Goal: Task Accomplishment & Management: Complete application form

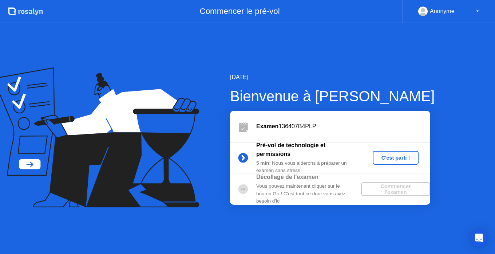
click at [325, 239] on div "[DATE] Bienvenue à [PERSON_NAME] Examen 136407B4PLP Pré-vol de technologie et p…" at bounding box center [247, 138] width 495 height 230
click at [388, 161] on div "C'est parti !" at bounding box center [396, 158] width 40 height 6
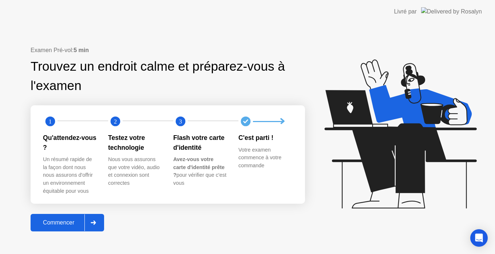
click at [71, 219] on div "Commencer" at bounding box center [59, 222] width 52 height 7
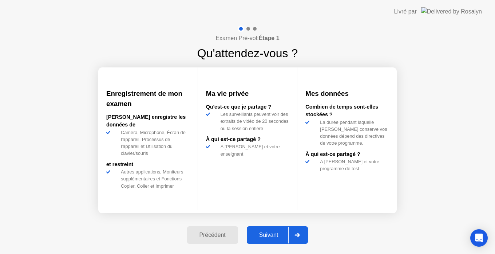
click at [276, 234] on div "Suivant" at bounding box center [269, 234] width 40 height 7
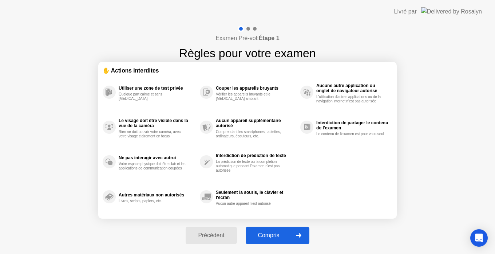
click at [272, 238] on div "Compris" at bounding box center [269, 235] width 42 height 7
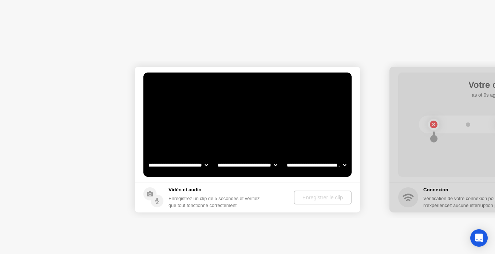
select select "**********"
select select "*******"
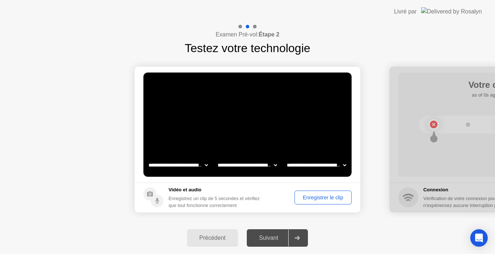
click at [269, 238] on div "Suivant" at bounding box center [269, 237] width 40 height 7
click at [311, 197] on div "Enregistrer le clip" at bounding box center [323, 197] width 52 height 6
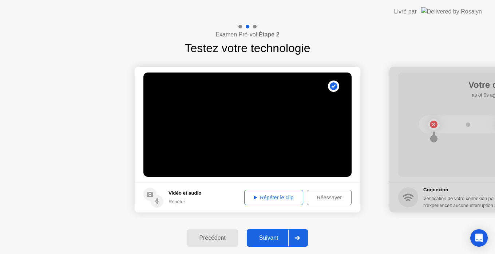
click at [287, 199] on div "Répéter le clip" at bounding box center [274, 197] width 54 height 6
click at [275, 238] on div "Suivant" at bounding box center [269, 237] width 40 height 7
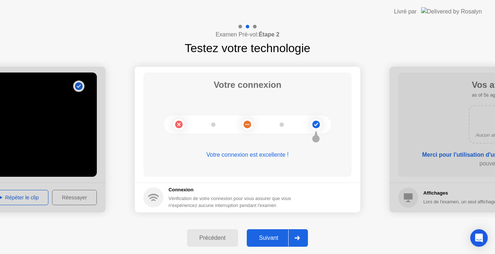
click at [268, 238] on div "Suivant" at bounding box center [269, 237] width 40 height 7
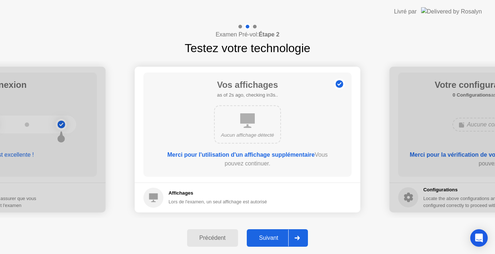
click at [268, 238] on div "Suivant" at bounding box center [269, 237] width 40 height 7
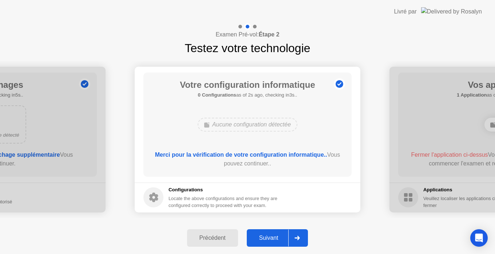
click at [268, 238] on div "Suivant" at bounding box center [269, 237] width 40 height 7
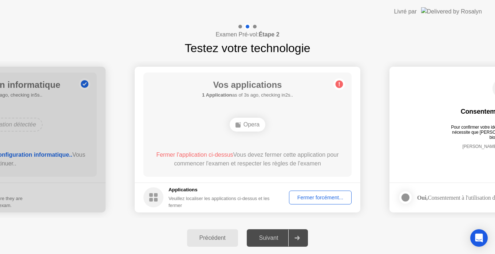
click at [322, 195] on div "Fermer forcément..." at bounding box center [321, 197] width 58 height 6
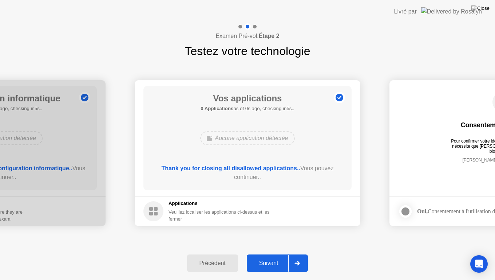
click at [282, 253] on div "Suivant" at bounding box center [269, 263] width 40 height 7
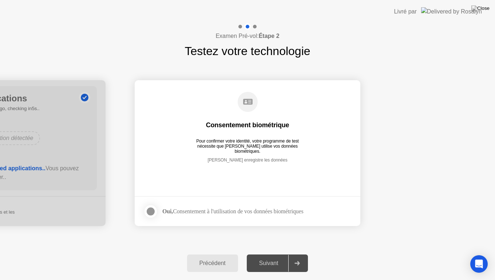
click at [218, 214] on div "Oui, Consentement à l'utilisation de vos données biométriques" at bounding box center [232, 210] width 141 height 7
click at [148, 213] on div at bounding box center [150, 211] width 9 height 9
click at [273, 253] on button "Suivant" at bounding box center [278, 262] width 62 height 17
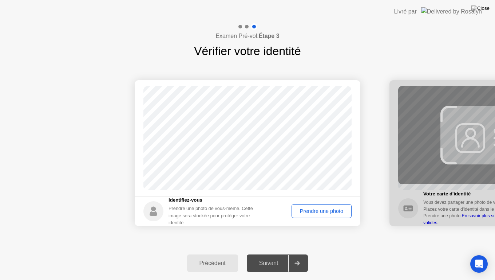
click at [322, 212] on div "Prendre une photo" at bounding box center [321, 211] width 55 height 6
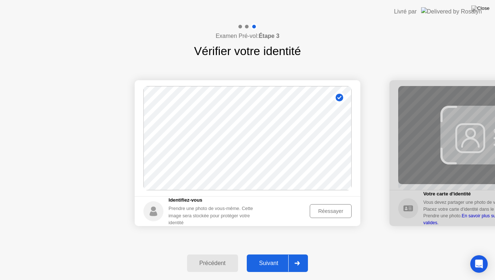
click at [270, 253] on div "Suivant" at bounding box center [269, 263] width 40 height 7
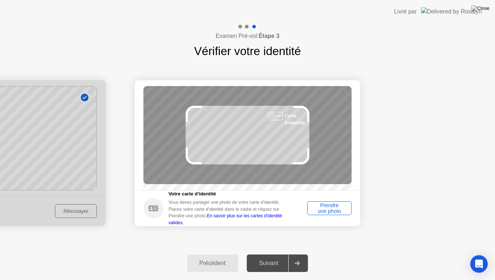
click at [341, 213] on div "Prendre une photo" at bounding box center [329, 208] width 39 height 12
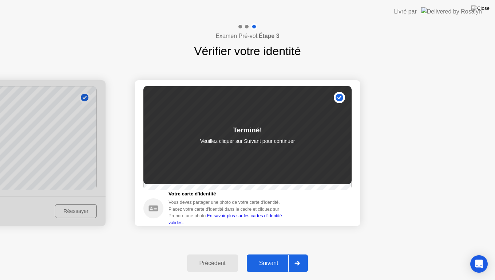
click at [286, 253] on div "Suivant" at bounding box center [269, 263] width 40 height 7
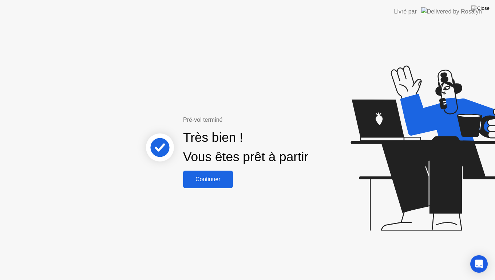
click at [224, 181] on div "Continuer" at bounding box center [207, 179] width 45 height 7
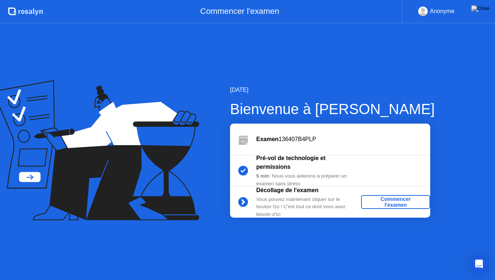
click at [385, 199] on div "Commencer l'examen" at bounding box center [395, 202] width 63 height 12
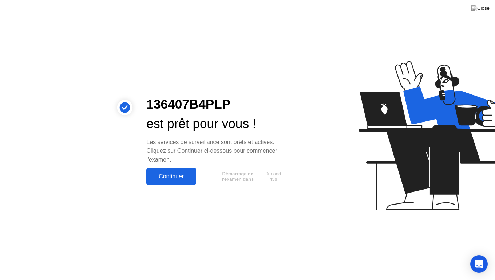
click at [181, 177] on div "Continuer" at bounding box center [170, 176] width 45 height 7
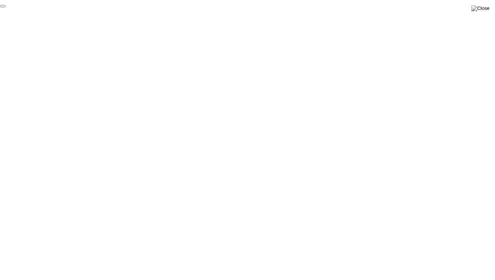
click at [6, 7] on button "End Proctoring Session" at bounding box center [3, 6] width 6 height 2
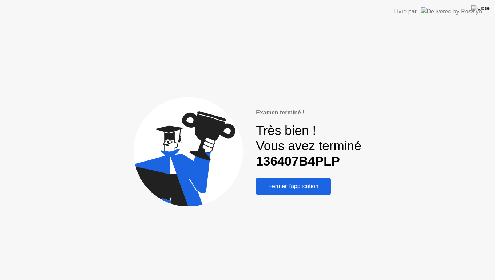
click at [282, 187] on div "Fermer l'application" at bounding box center [293, 186] width 71 height 7
